Goal: Navigation & Orientation: Find specific page/section

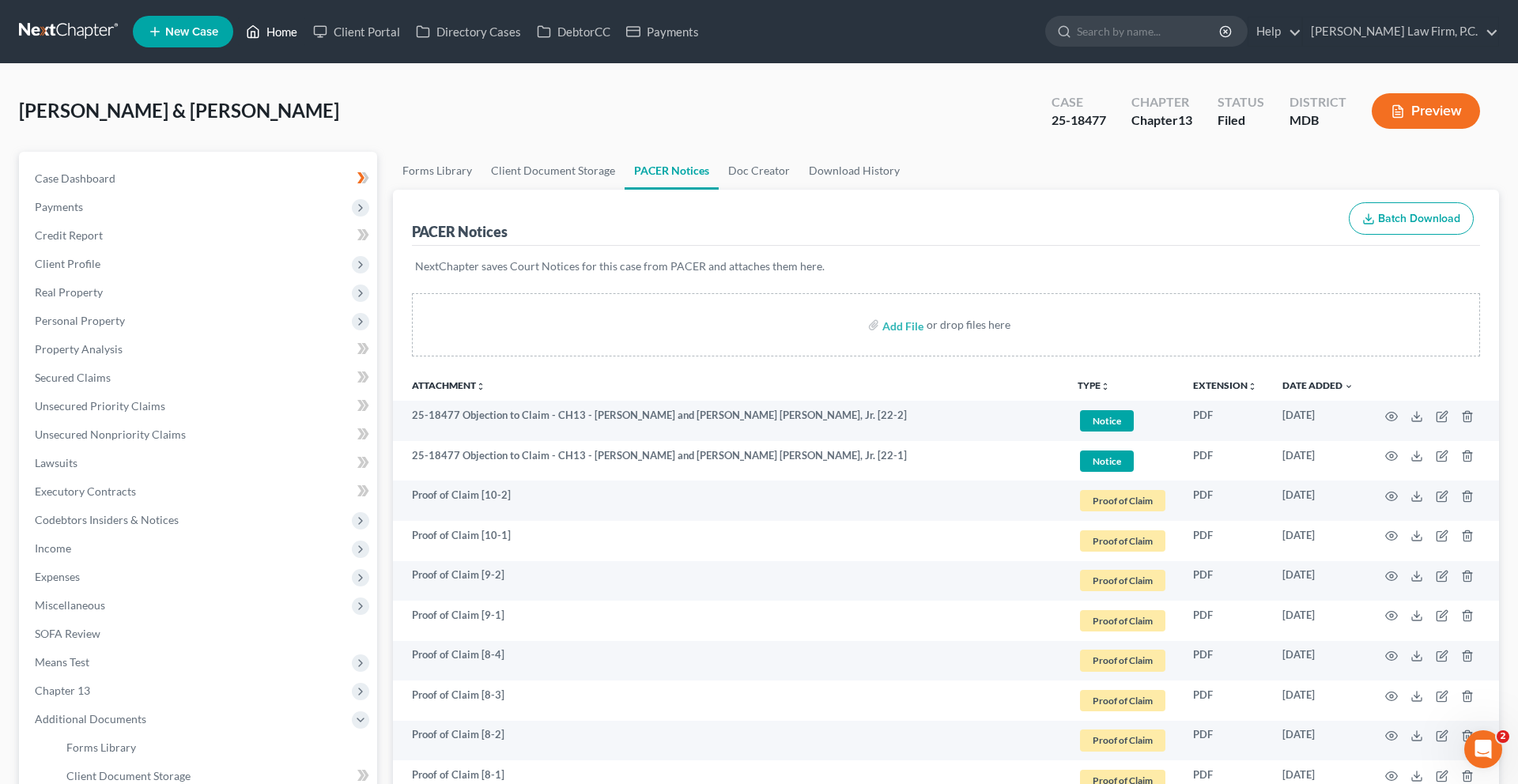
click at [305, 42] on link "Home" at bounding box center [271, 32] width 67 height 29
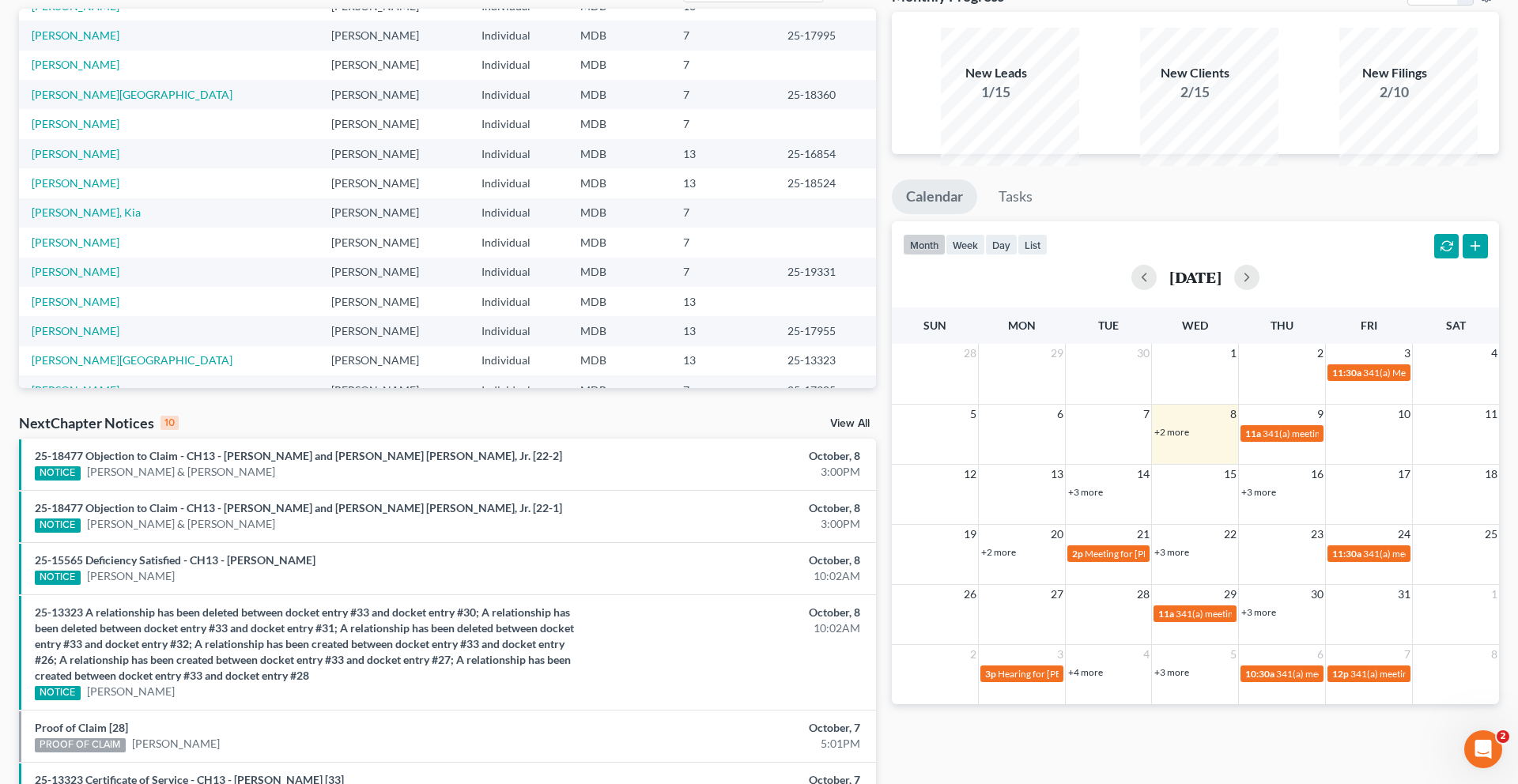
scroll to position [74, 0]
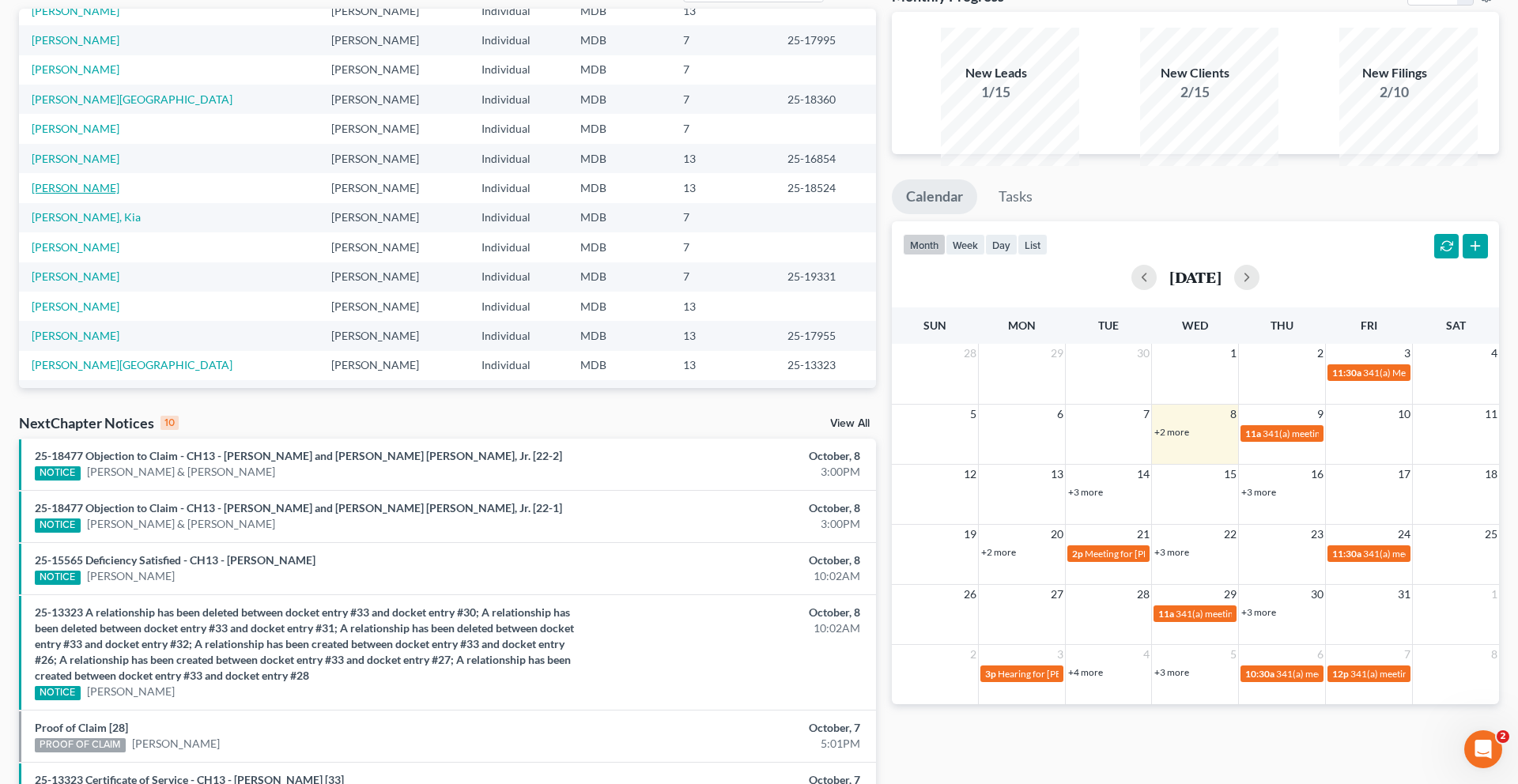
click at [113, 194] on link "[PERSON_NAME]" at bounding box center [75, 188] width 88 height 14
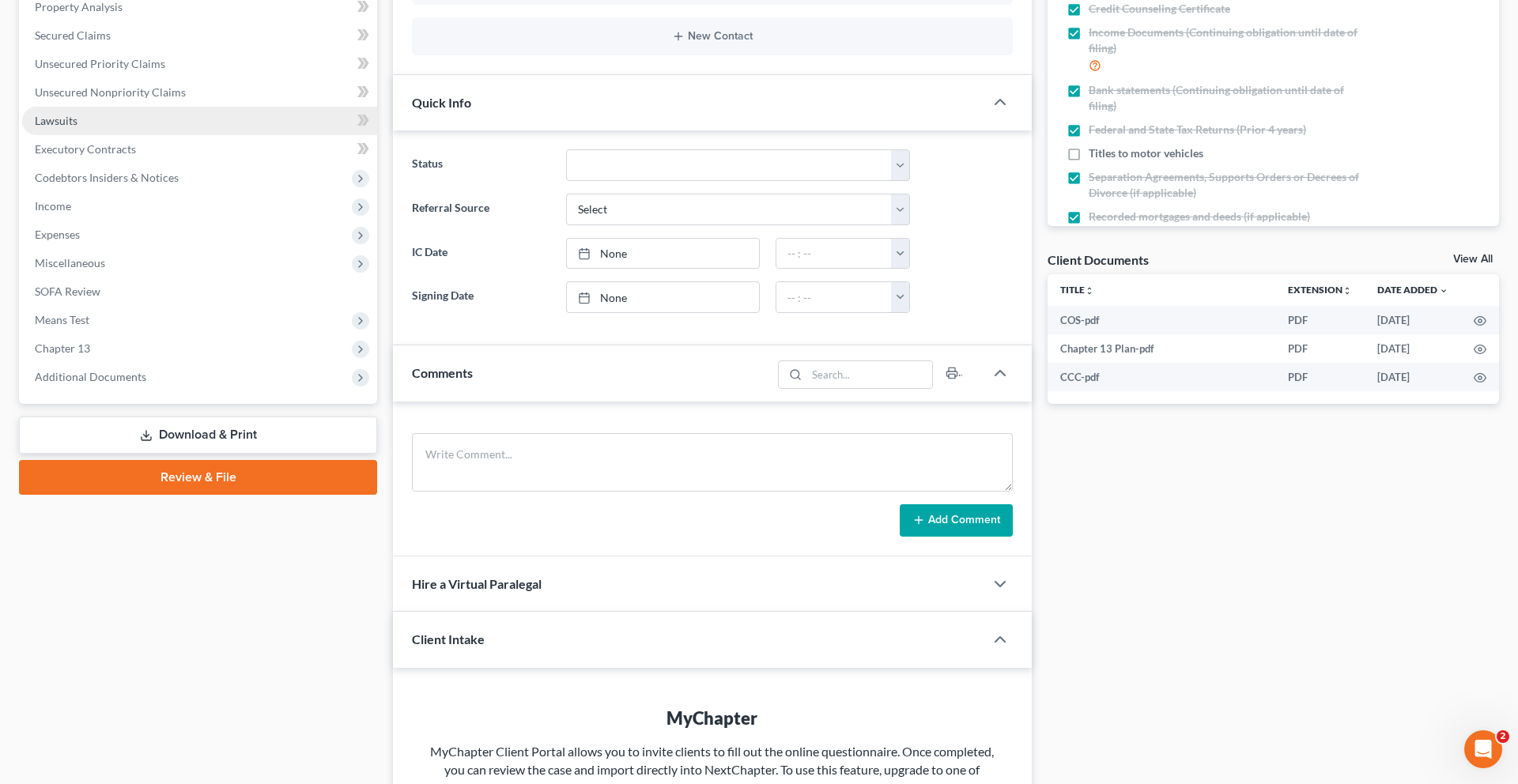
scroll to position [806, 0]
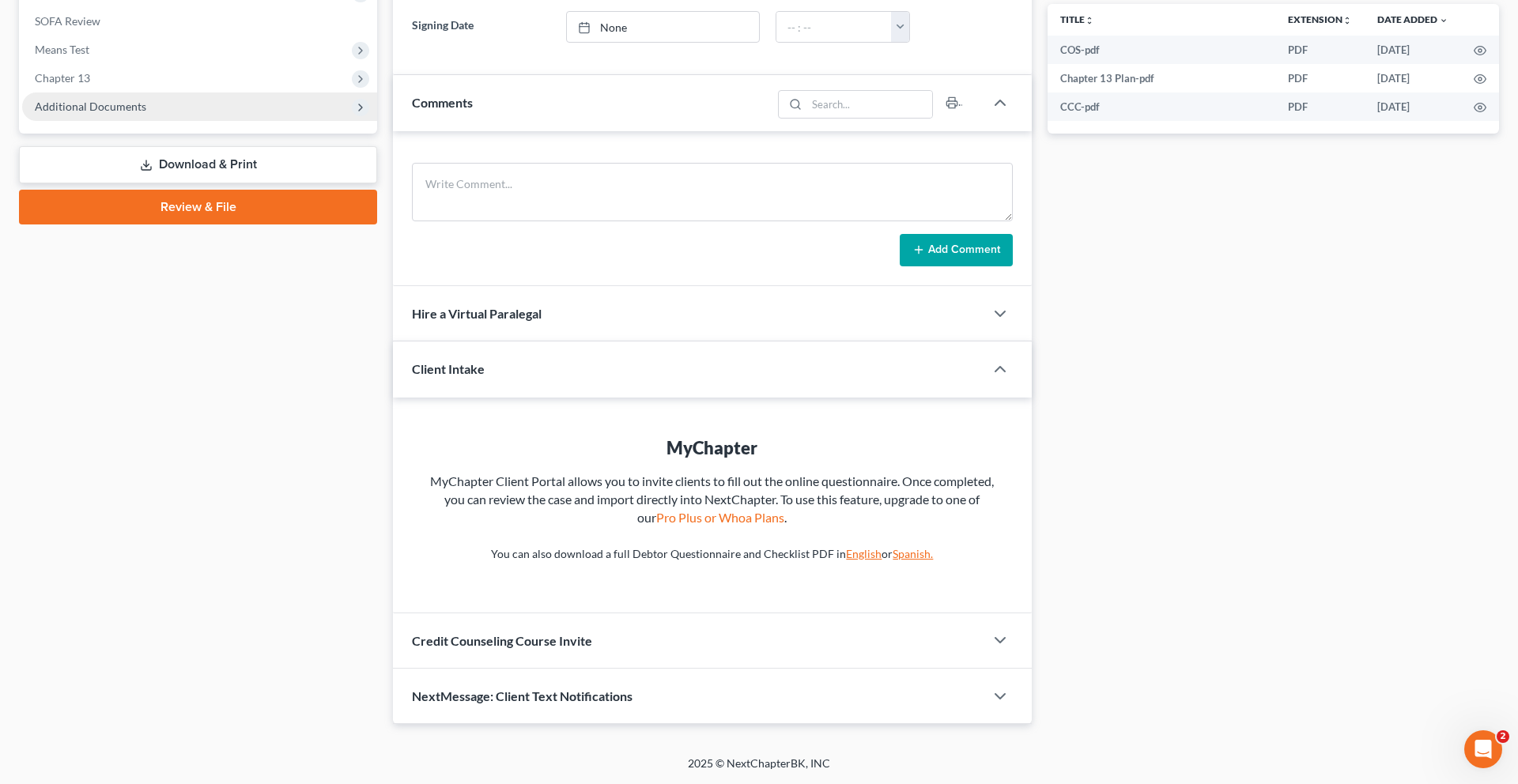
click at [137, 100] on span "Additional Documents" at bounding box center [90, 107] width 111 height 14
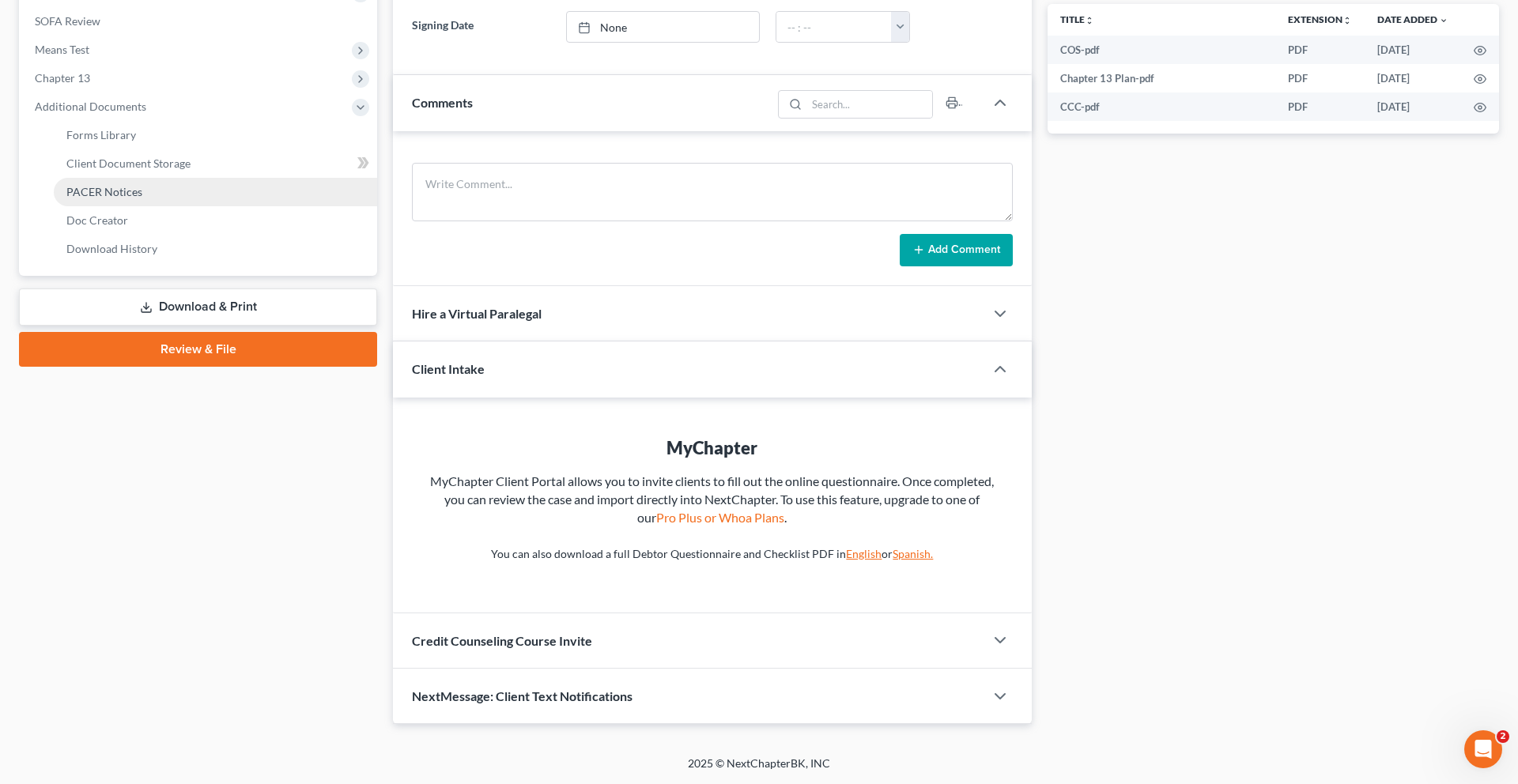
click at [132, 195] on span "PACER Notices" at bounding box center [104, 192] width 76 height 14
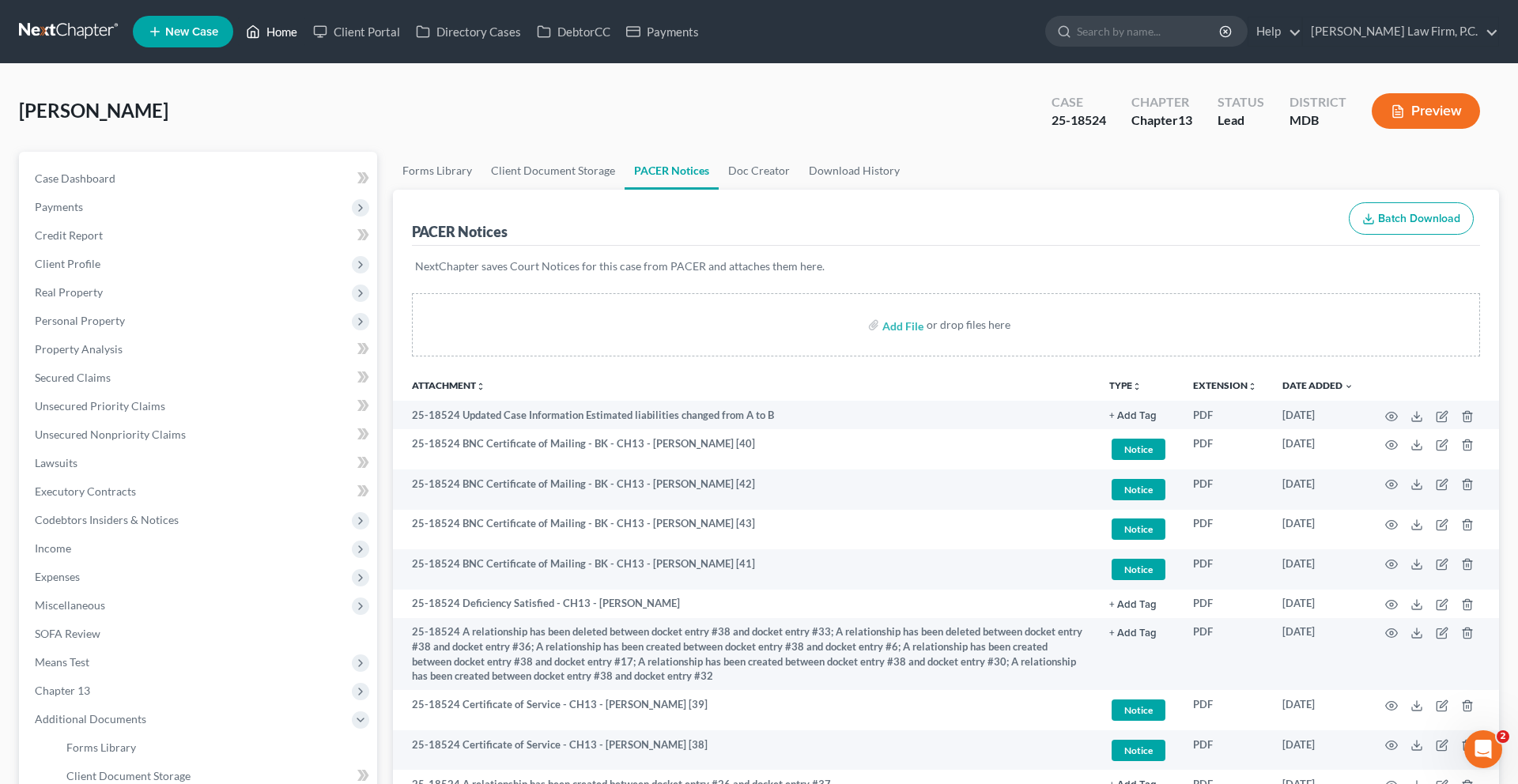
click at [305, 34] on link "Home" at bounding box center [271, 32] width 67 height 29
